Goal: Transaction & Acquisition: Subscribe to service/newsletter

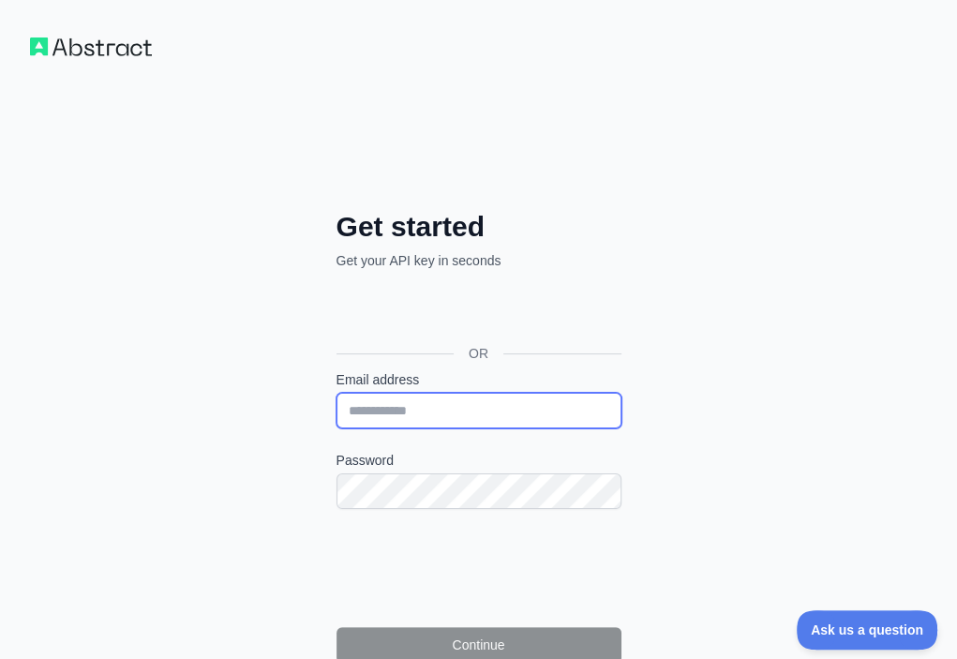
click at [336, 393] on input "Email address" at bounding box center [478, 411] width 285 height 36
paste input "**********"
type input "**********"
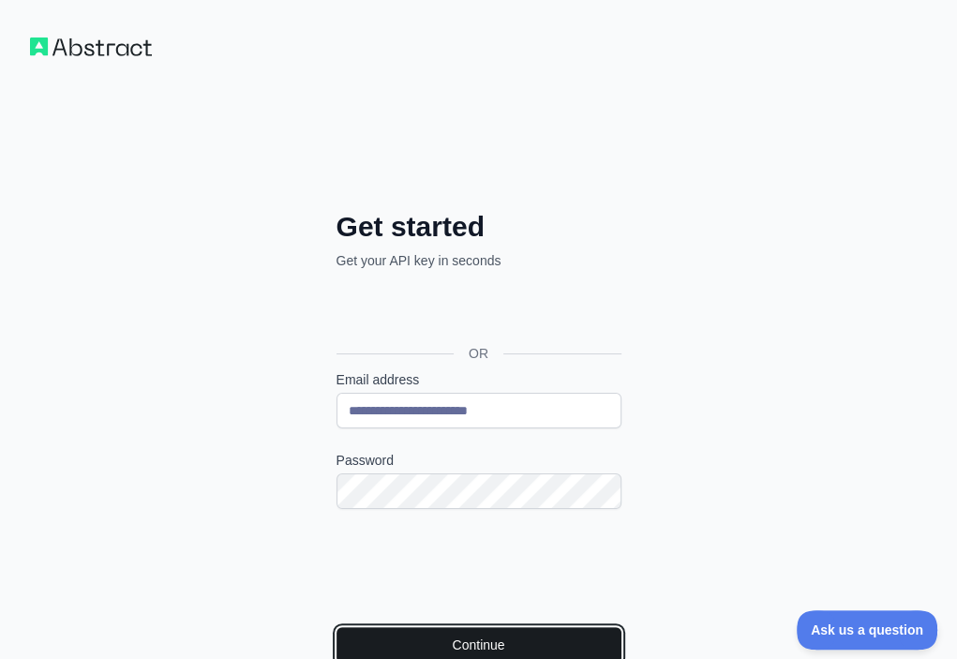
click at [336, 627] on button "Continue" at bounding box center [478, 645] width 285 height 36
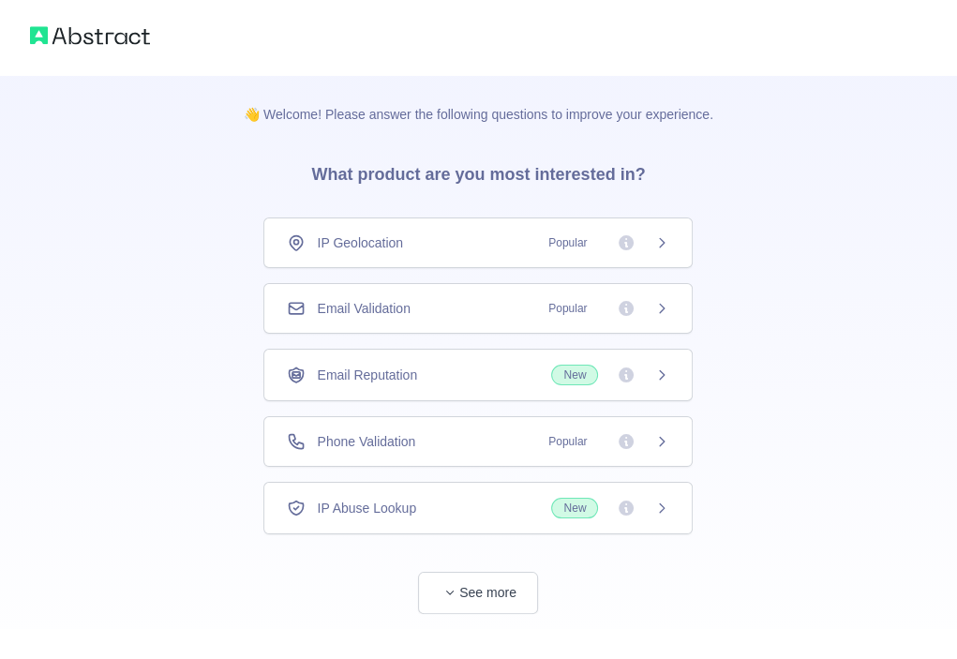
click at [475, 301] on div "Email Validation Popular" at bounding box center [478, 308] width 382 height 19
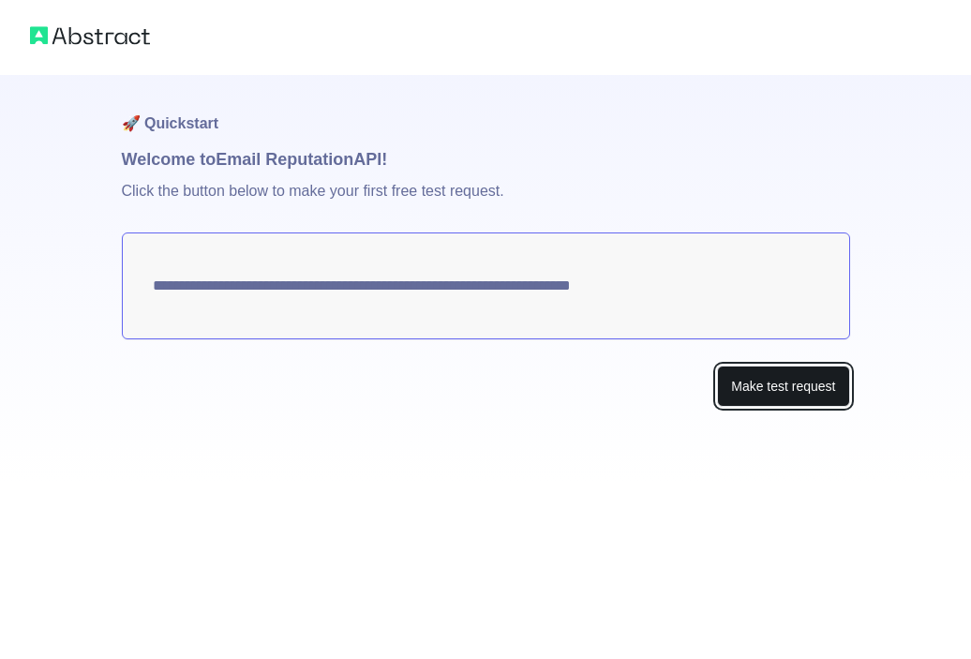
click at [727, 391] on button "Make test request" at bounding box center [783, 387] width 132 height 42
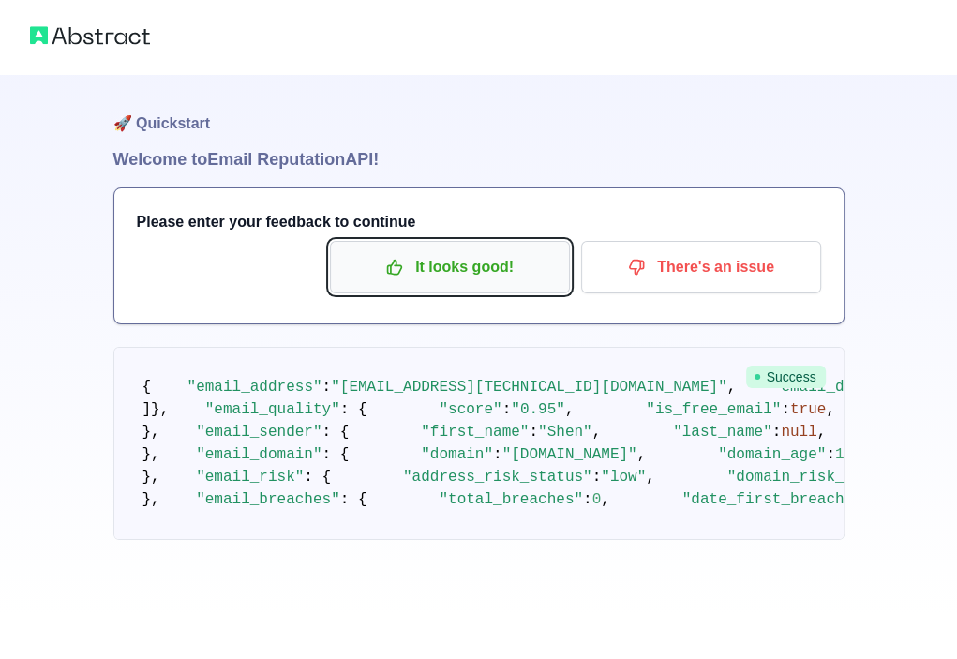
click at [518, 276] on p "It looks good!" at bounding box center [450, 267] width 212 height 32
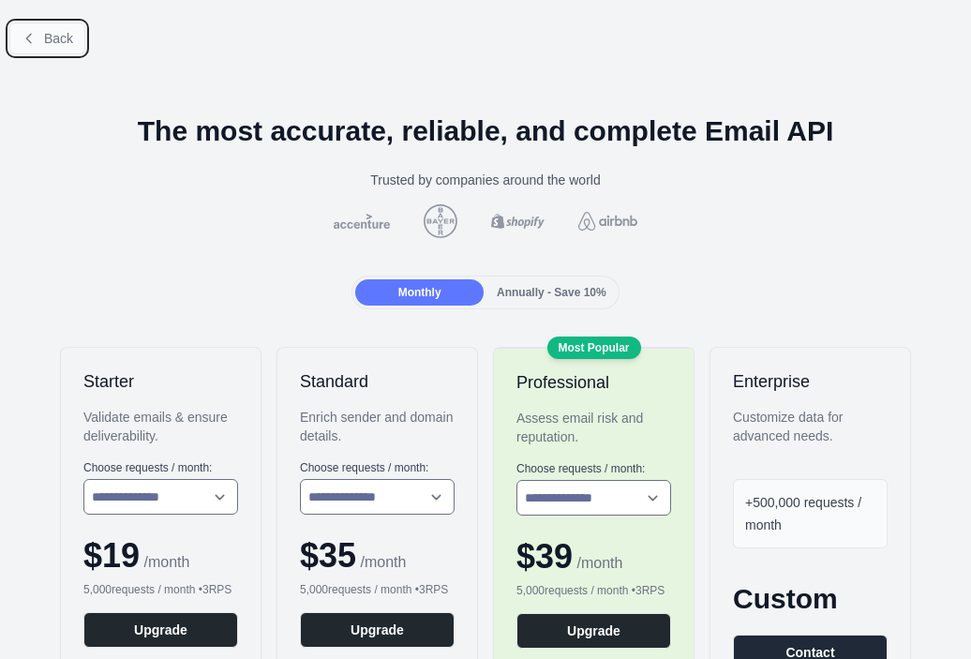
click at [58, 43] on span "Back" at bounding box center [58, 38] width 29 height 15
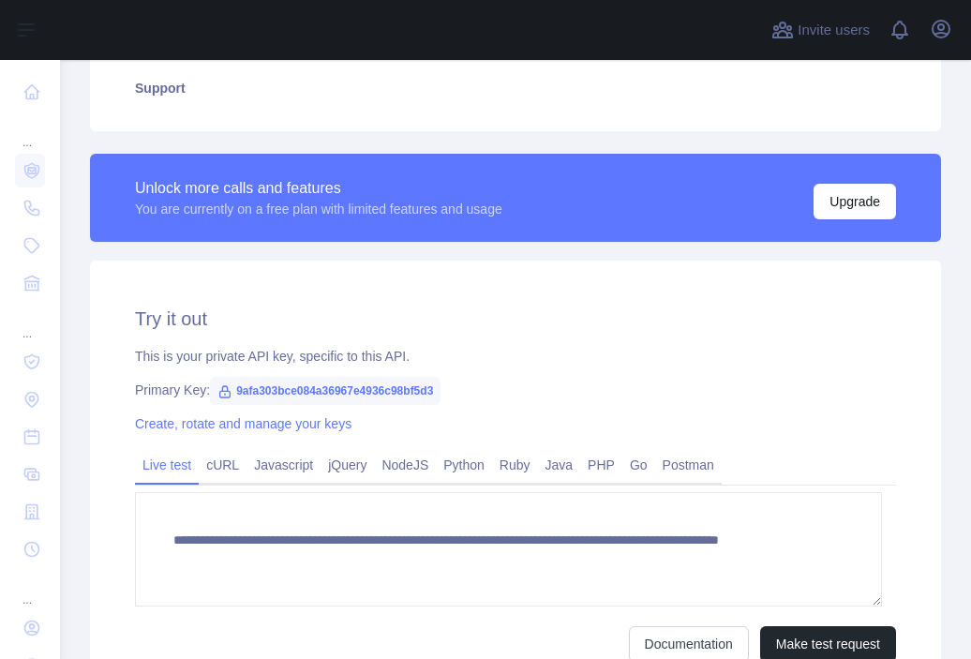
scroll to position [469, 0]
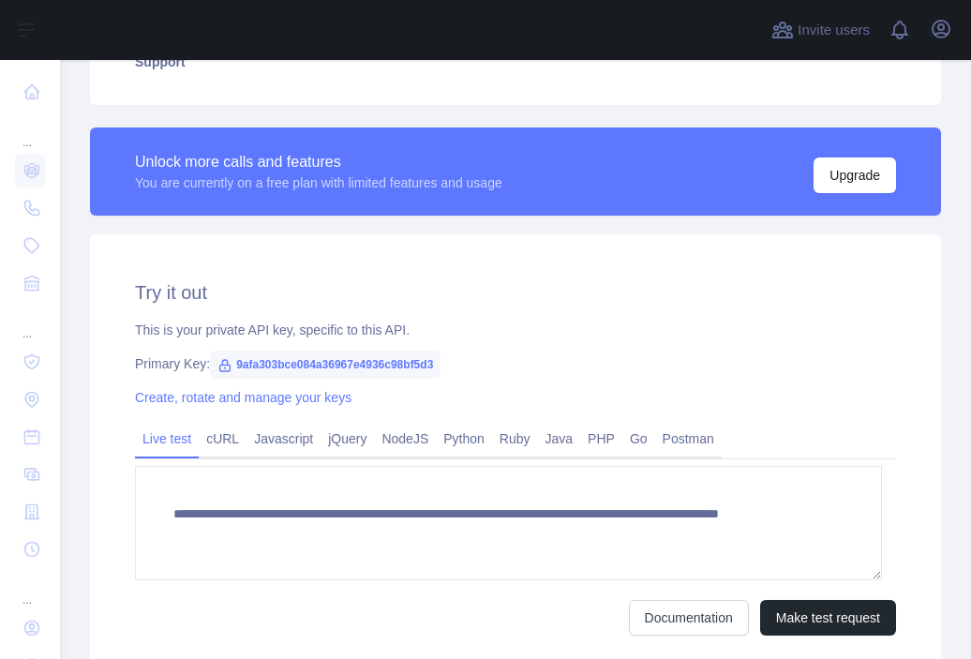
click at [305, 370] on span "9afa303bce084a36967e4936c98bf5d3" at bounding box center [325, 365] width 231 height 28
copy span "9afa303bce084a36967e4936c98bf5d3"
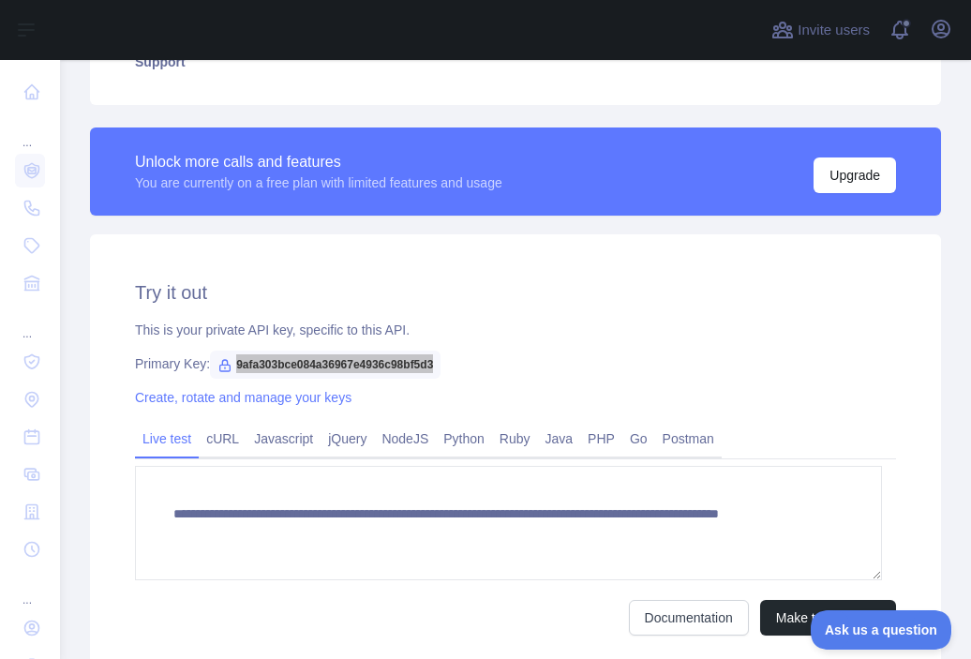
scroll to position [0, 0]
